Goal: Task Accomplishment & Management: Manage account settings

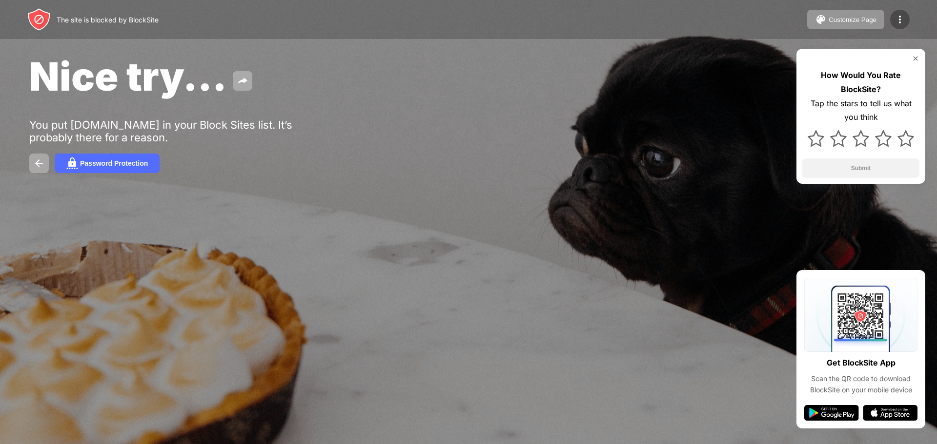
click at [897, 18] on img at bounding box center [900, 20] width 12 height 12
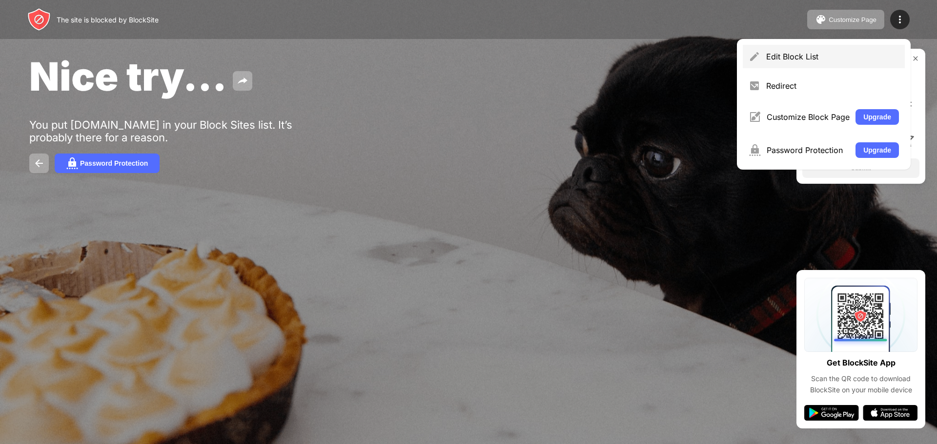
click at [798, 51] on div "Edit Block List" at bounding box center [823, 56] width 162 height 23
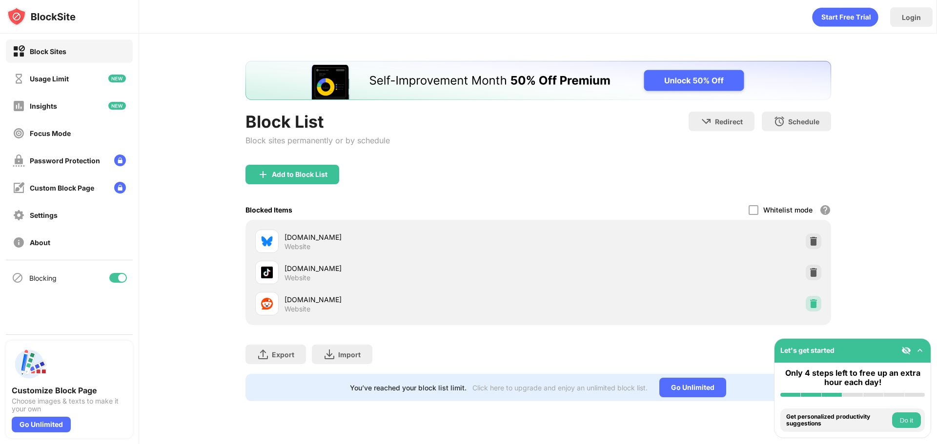
click at [811, 307] on img at bounding box center [813, 304] width 10 height 10
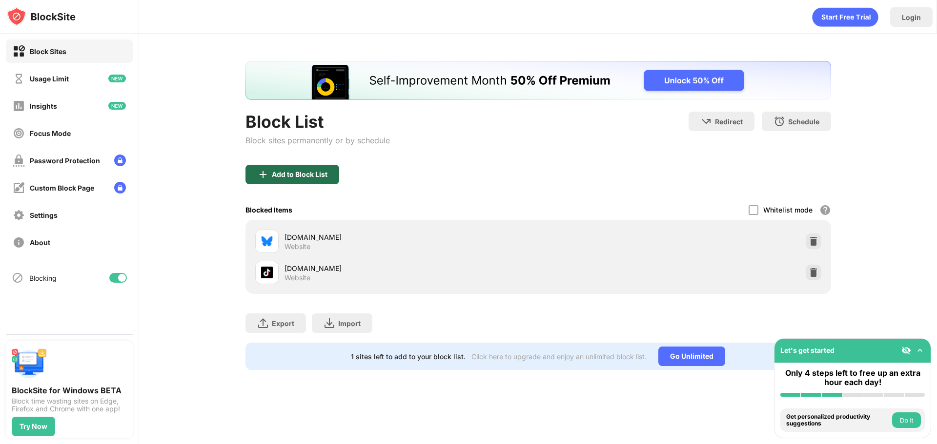
click at [312, 177] on div "Add to Block List" at bounding box center [300, 175] width 56 height 8
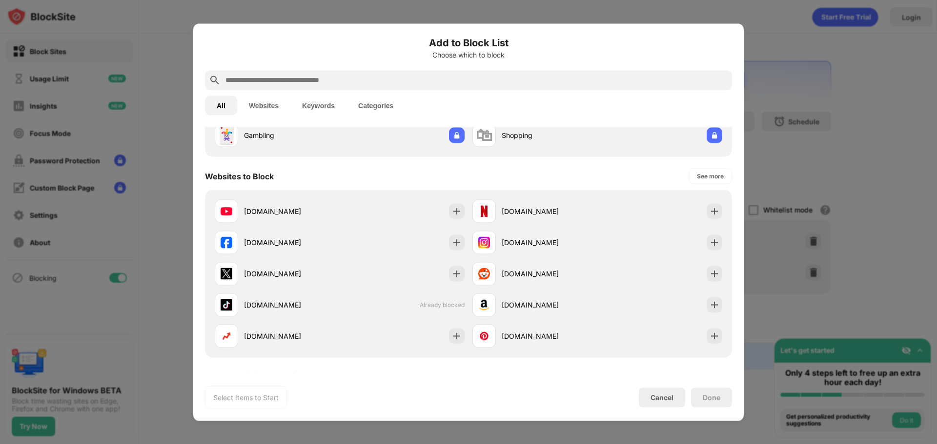
scroll to position [195, 0]
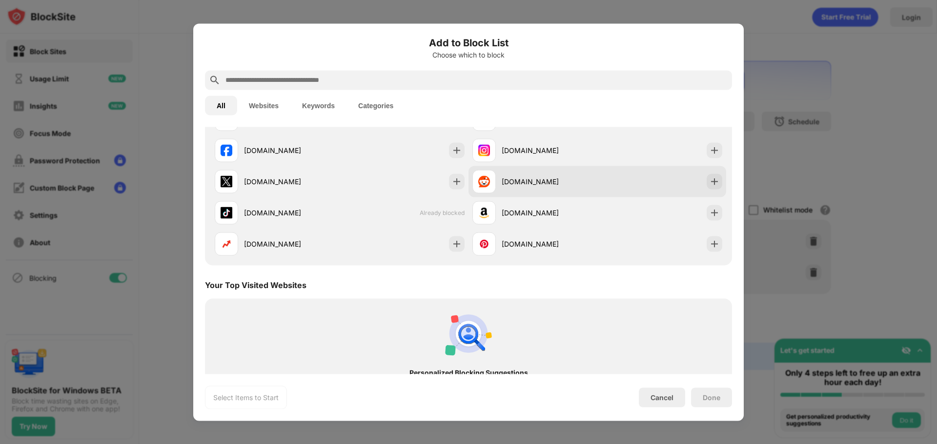
click at [534, 188] on div "reddit.com" at bounding box center [534, 181] width 125 height 23
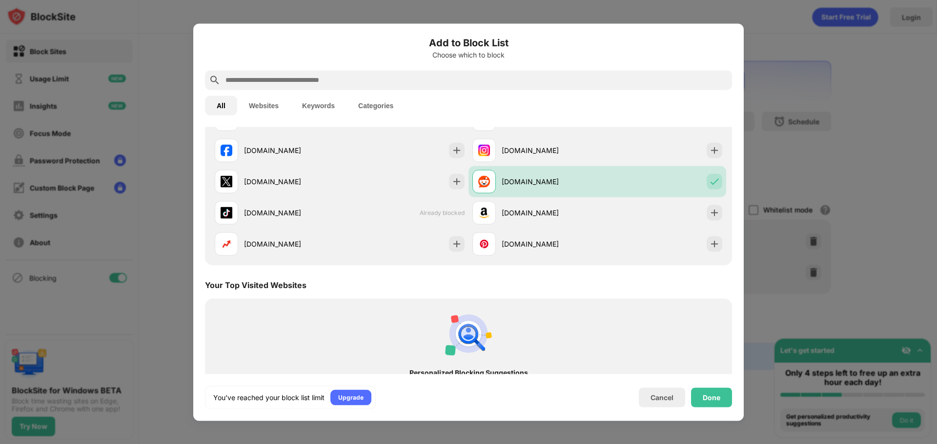
click at [713, 400] on div "Done" at bounding box center [711, 398] width 18 height 8
